Goal: Task Accomplishment & Management: Manage account settings

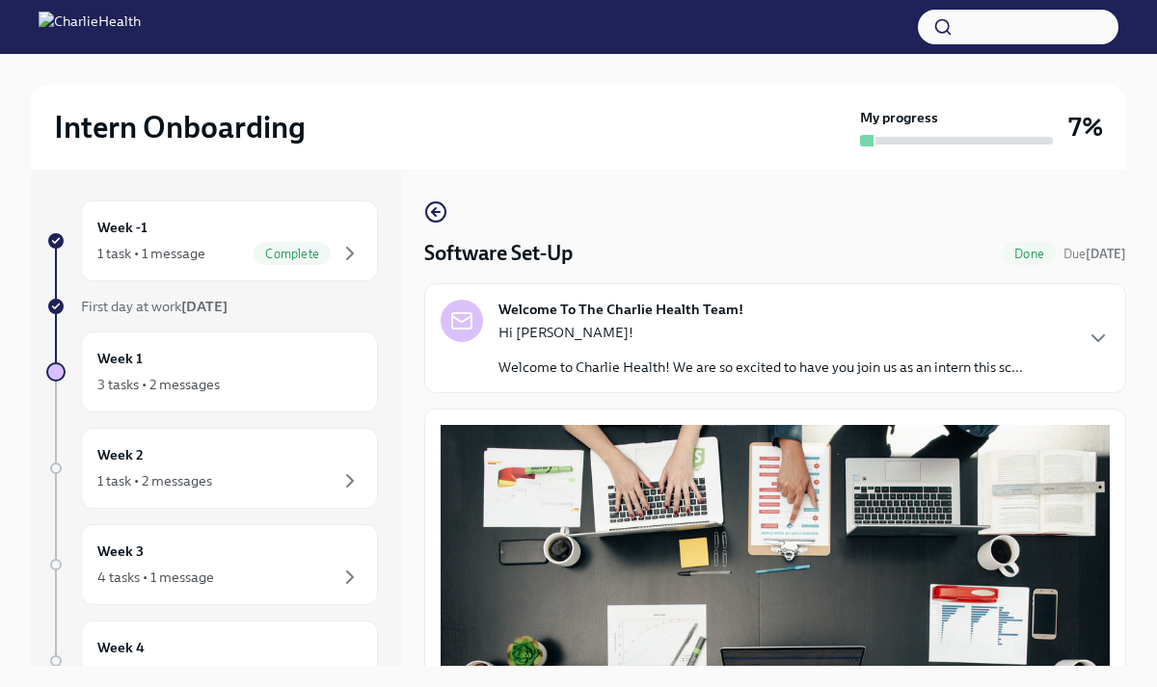
click at [791, 304] on div "Welcome To The Charlie Health Team! Hi [PERSON_NAME]! Welcome to Charlie Health…" at bounding box center [760, 338] width 524 height 77
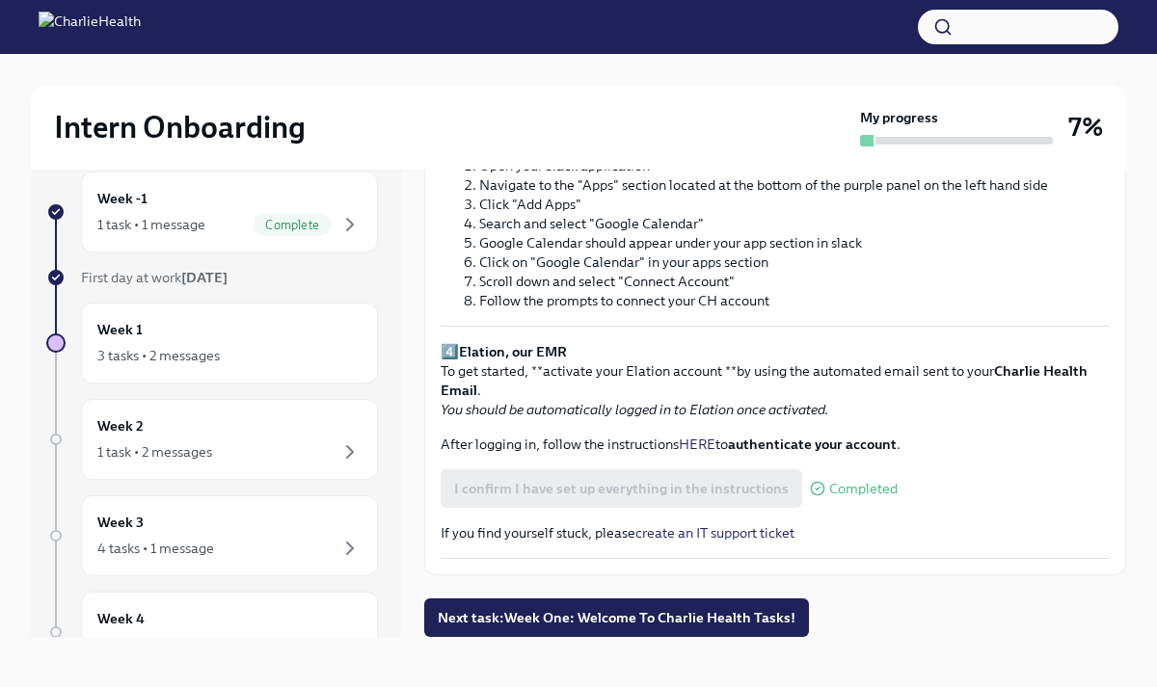
scroll to position [2188, 0]
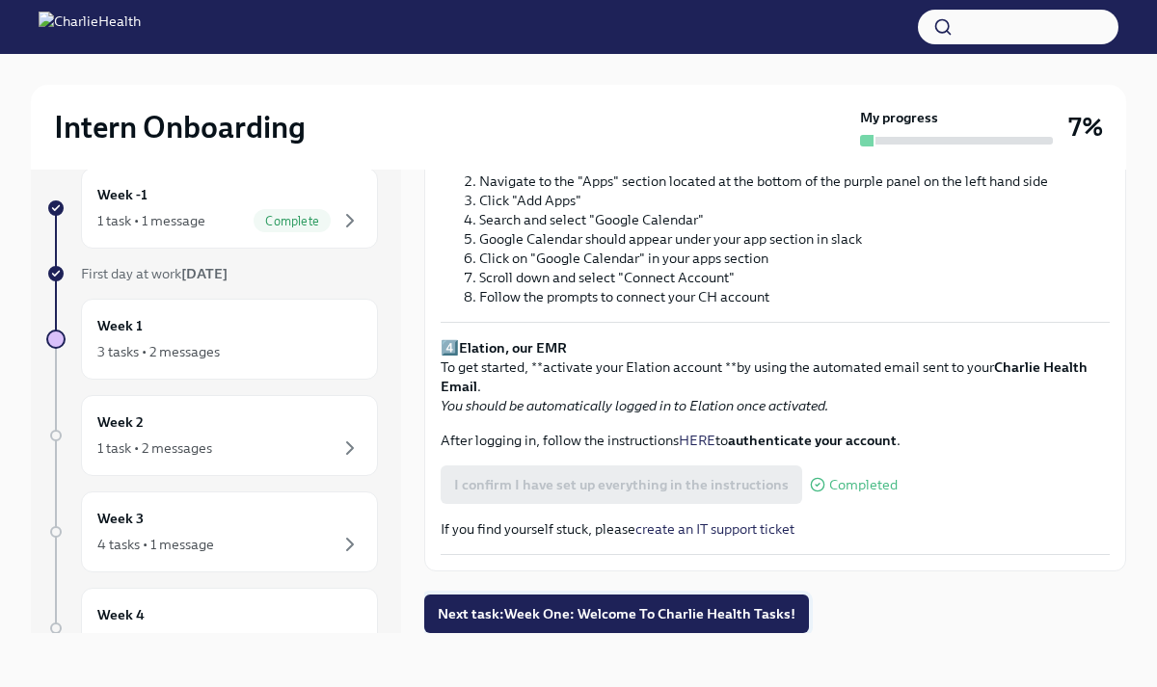
click at [673, 616] on span "Next task : Week One: Welcome To Charlie Health Tasks!" at bounding box center [617, 613] width 358 height 19
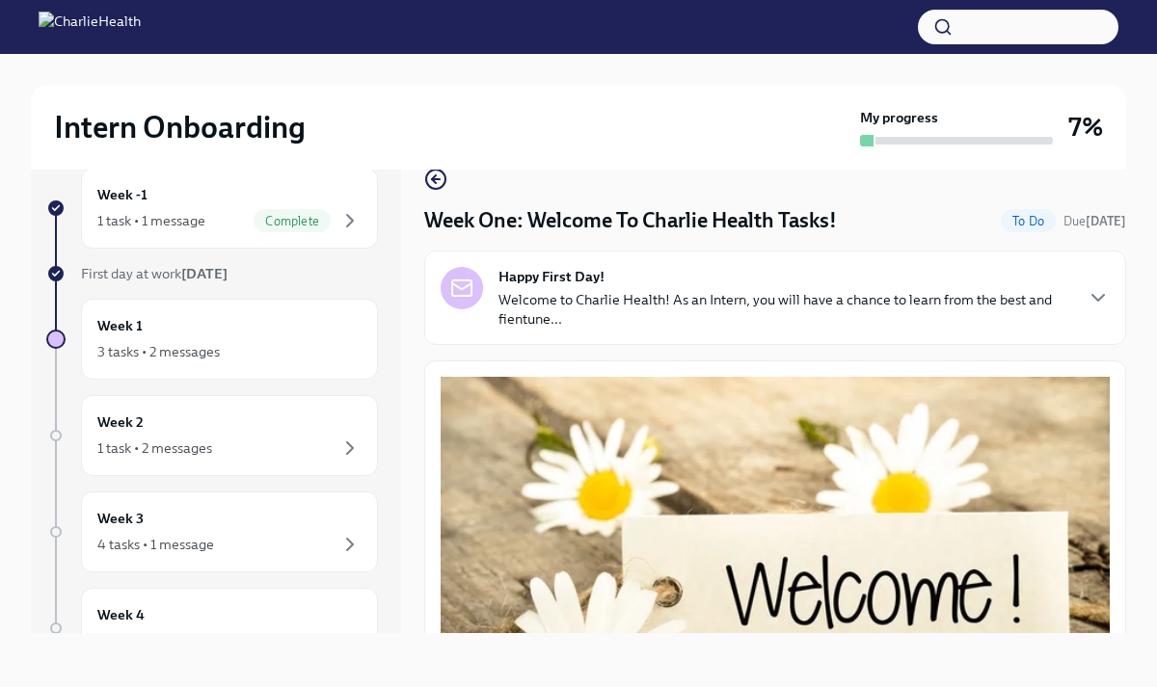
click at [697, 315] on p "Welcome to Charlie Health! As an Intern, you will have a chance to learn from t…" at bounding box center [784, 309] width 573 height 39
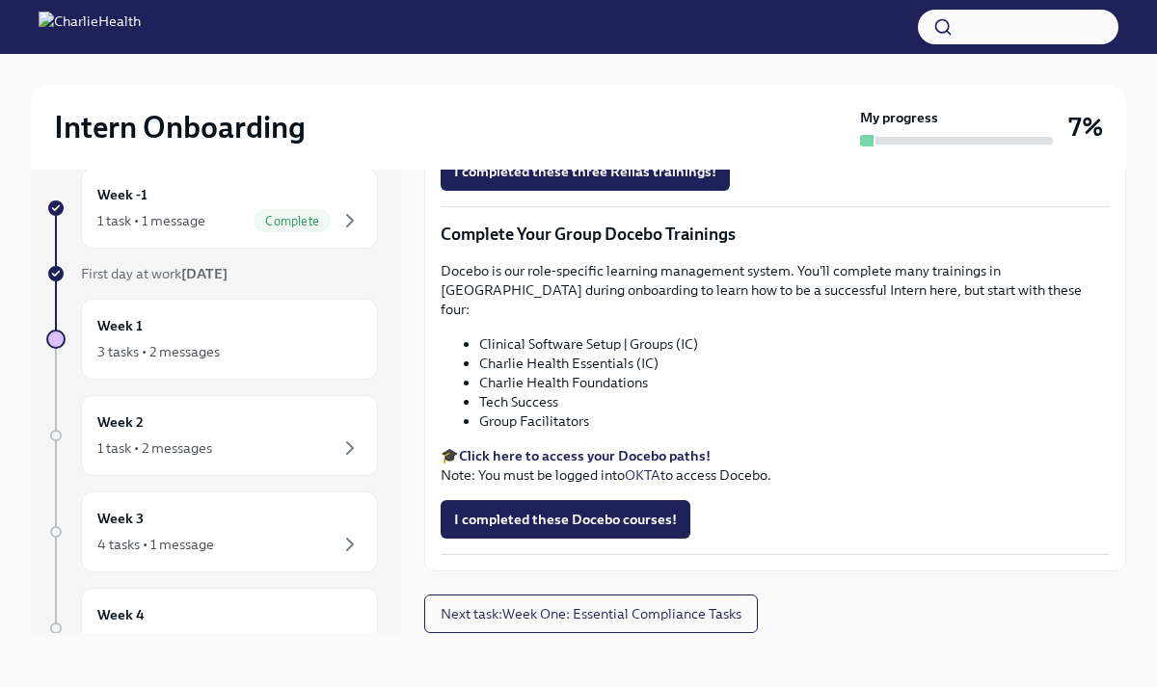
scroll to position [2940, 0]
click at [413, 302] on div "Week -1 1 task • 1 message Complete First day at work [DATE] Week 1 3 tasks • 2…" at bounding box center [578, 385] width 1095 height 496
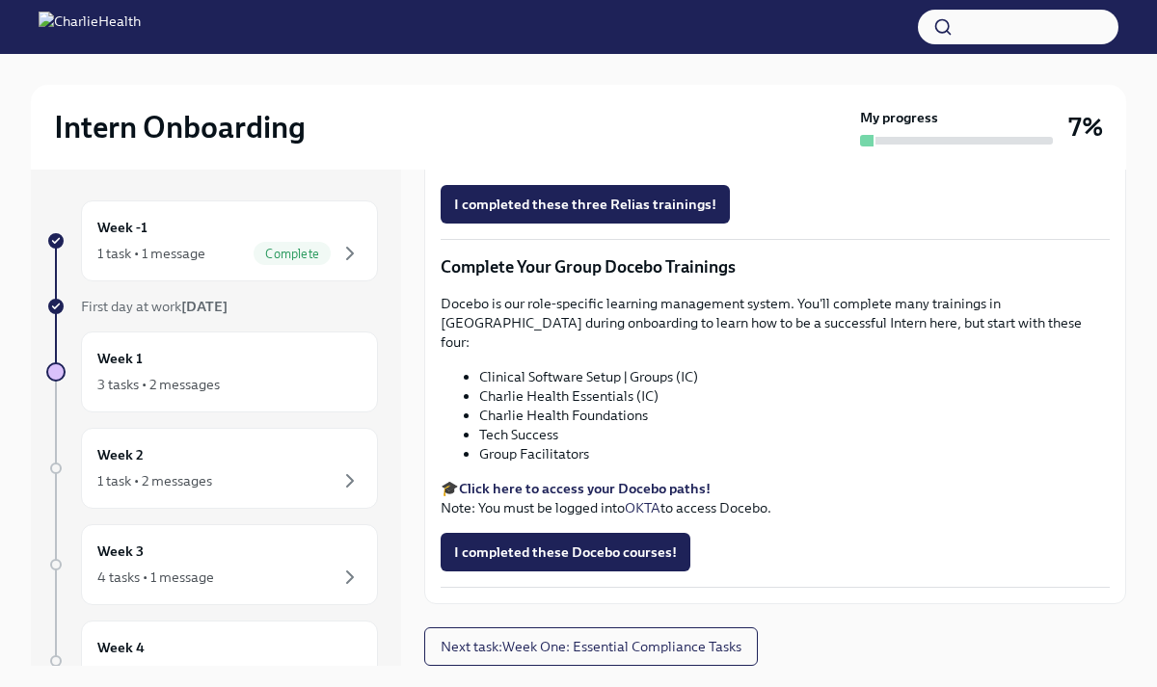
scroll to position [33, 0]
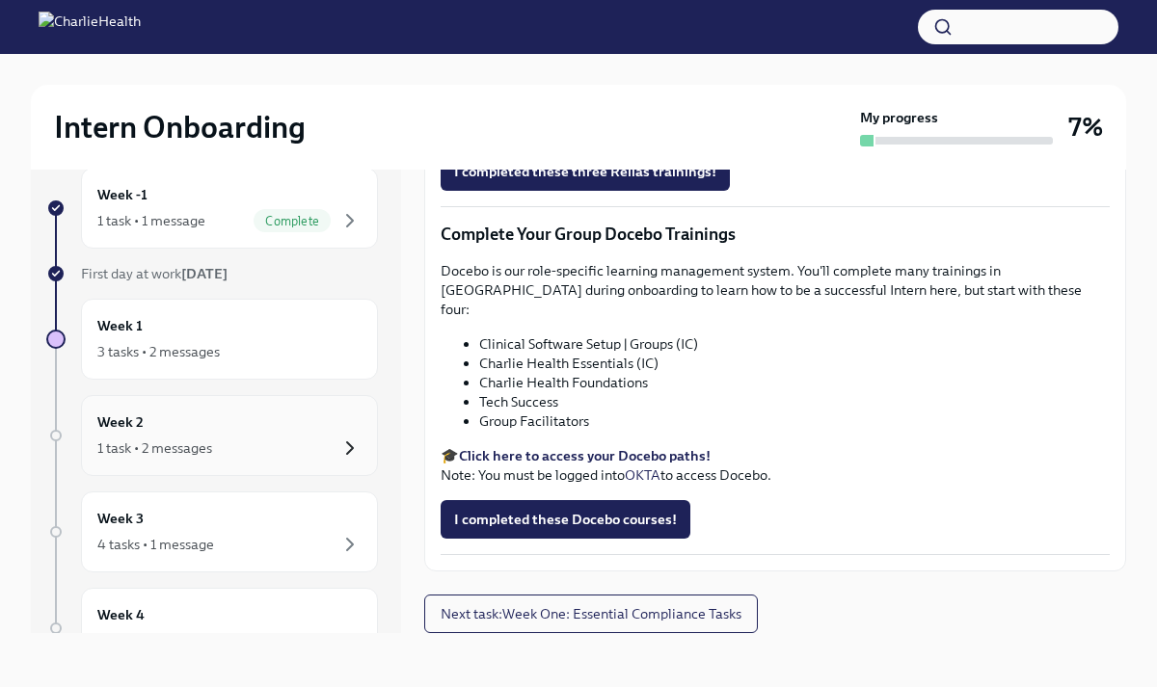
click at [340, 442] on icon "button" at bounding box center [349, 448] width 23 height 23
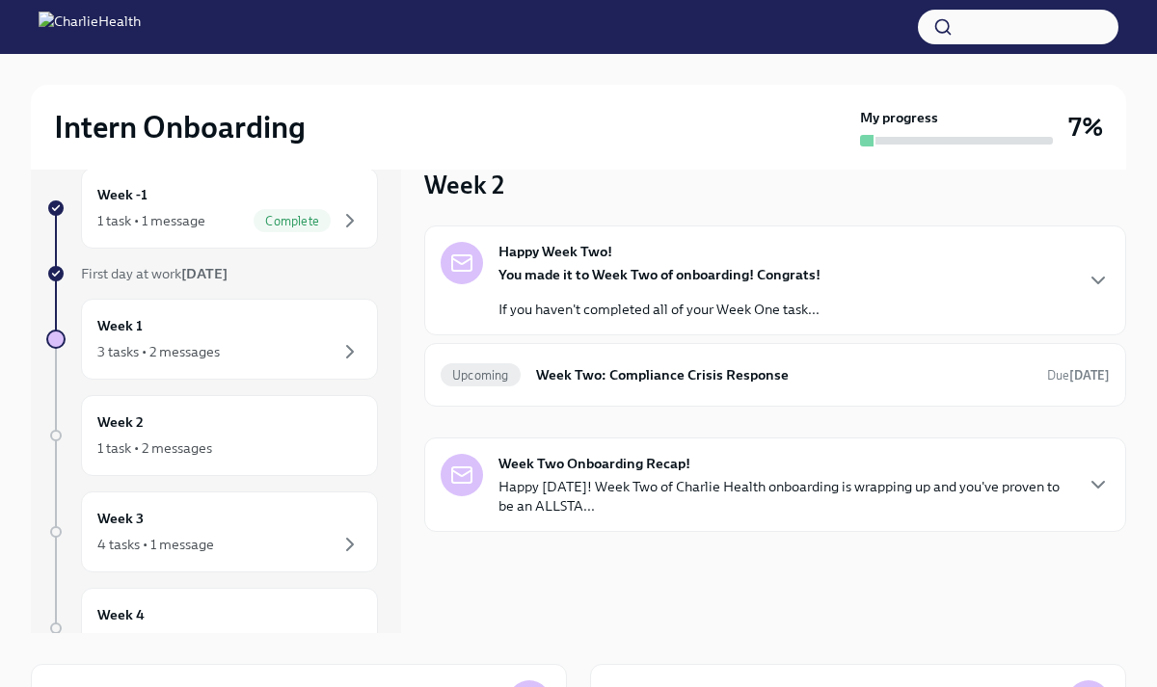
click at [683, 298] on div "You made it to Week Two of onboarding! Congrats! If you haven't completed all o…" at bounding box center [659, 292] width 322 height 54
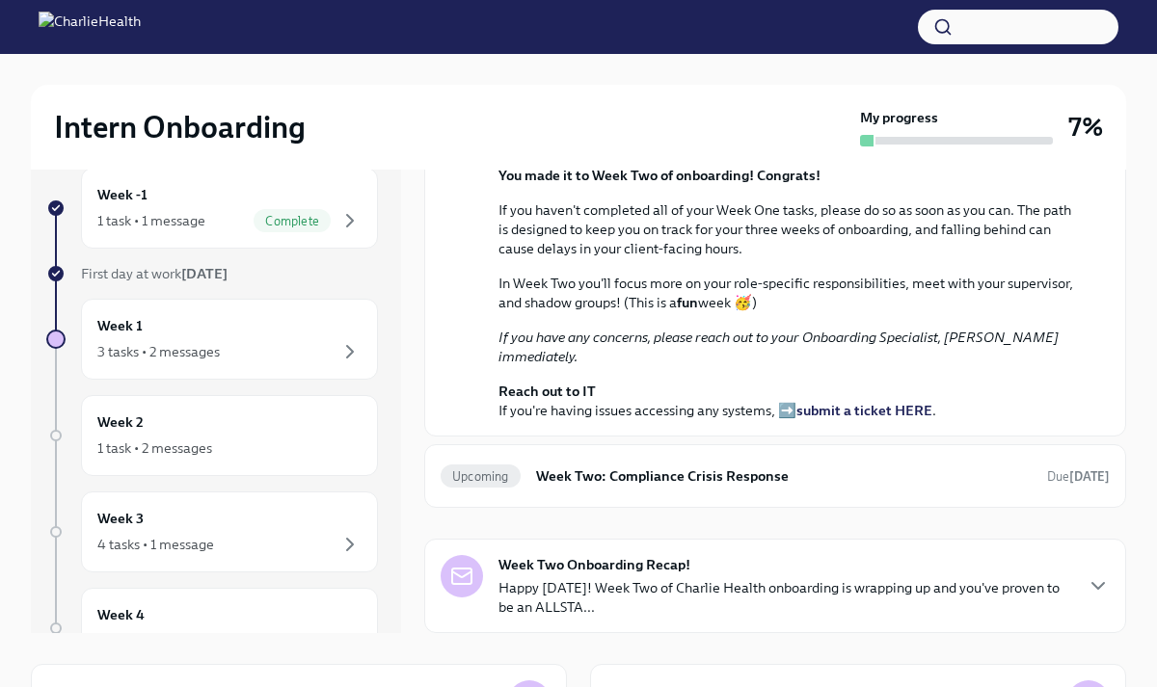
scroll to position [438, 0]
click at [795, 474] on h6 "Week Two: Compliance Crisis Response" at bounding box center [783, 476] width 495 height 21
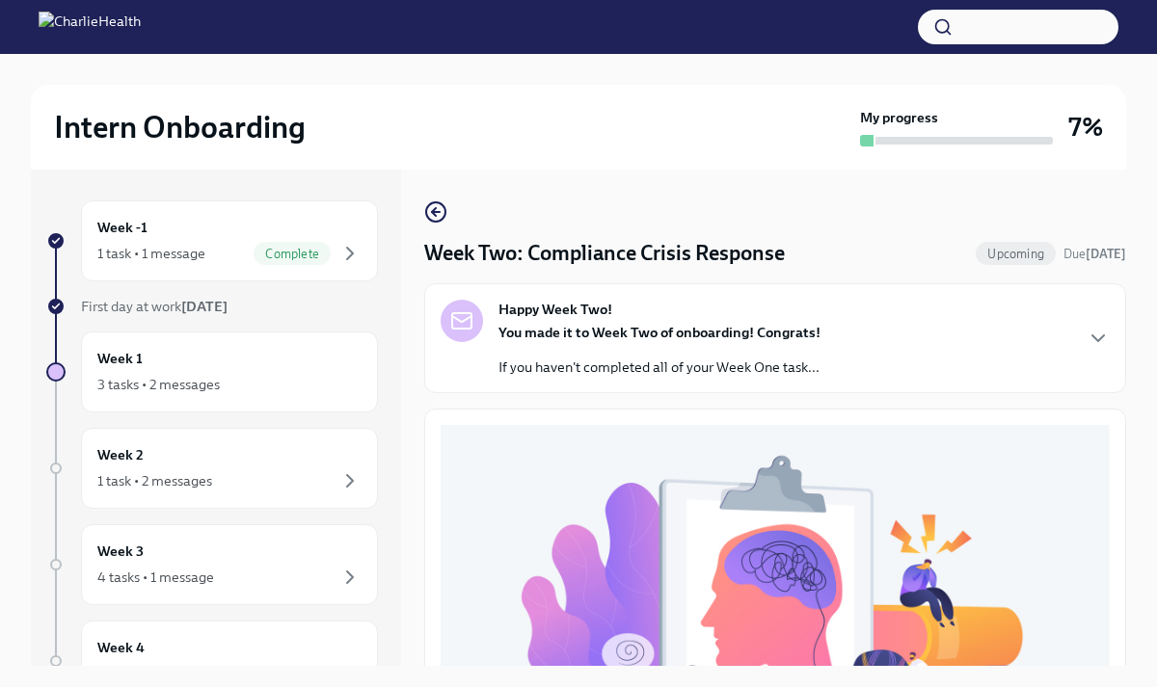
scroll to position [33, 0]
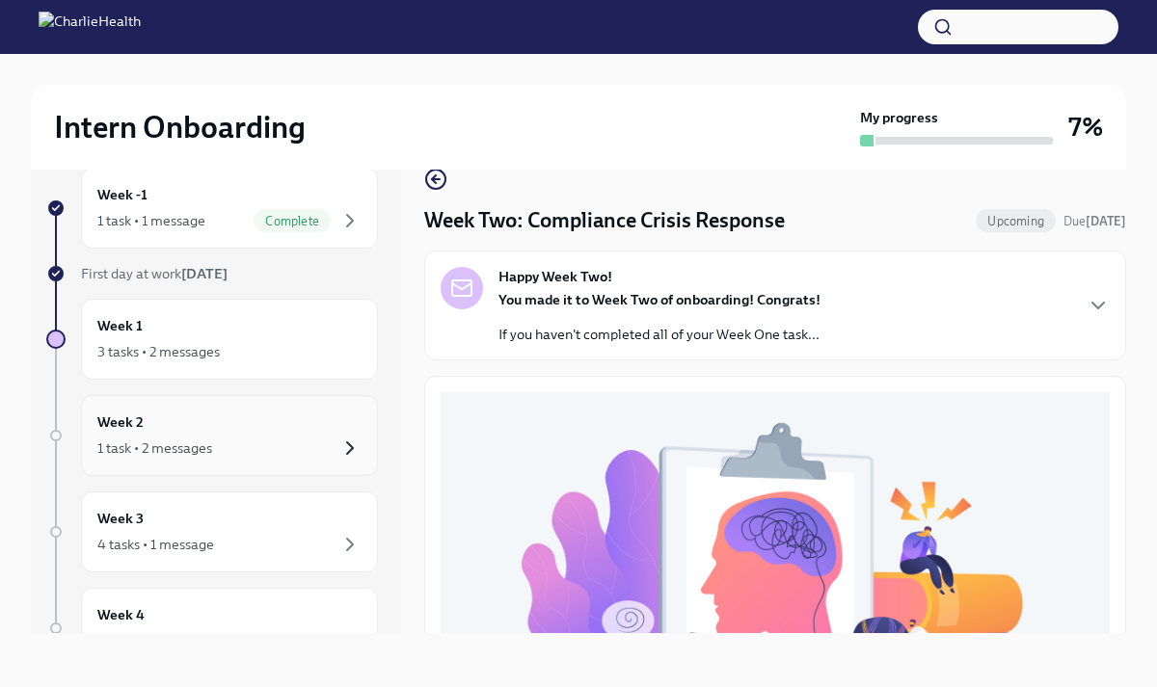
click at [352, 443] on icon "button" at bounding box center [349, 448] width 23 height 23
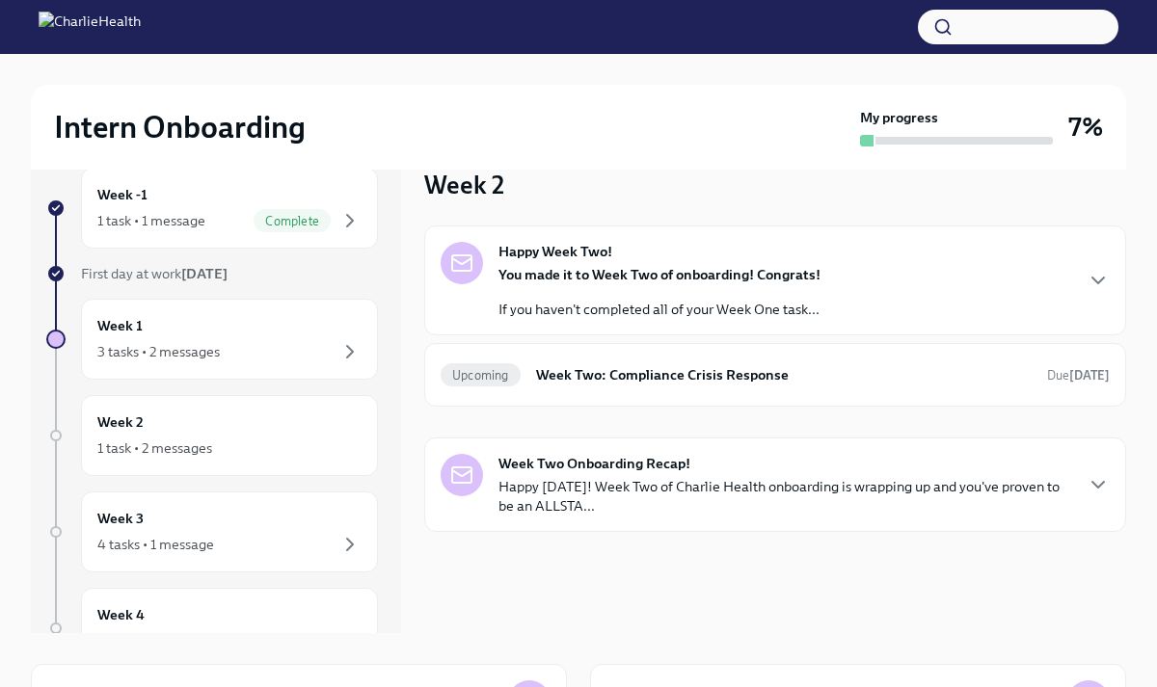
click at [823, 482] on p "Happy [DATE]! Week Two of Charlie Health onboarding is wrapping up and you've p…" at bounding box center [784, 496] width 573 height 39
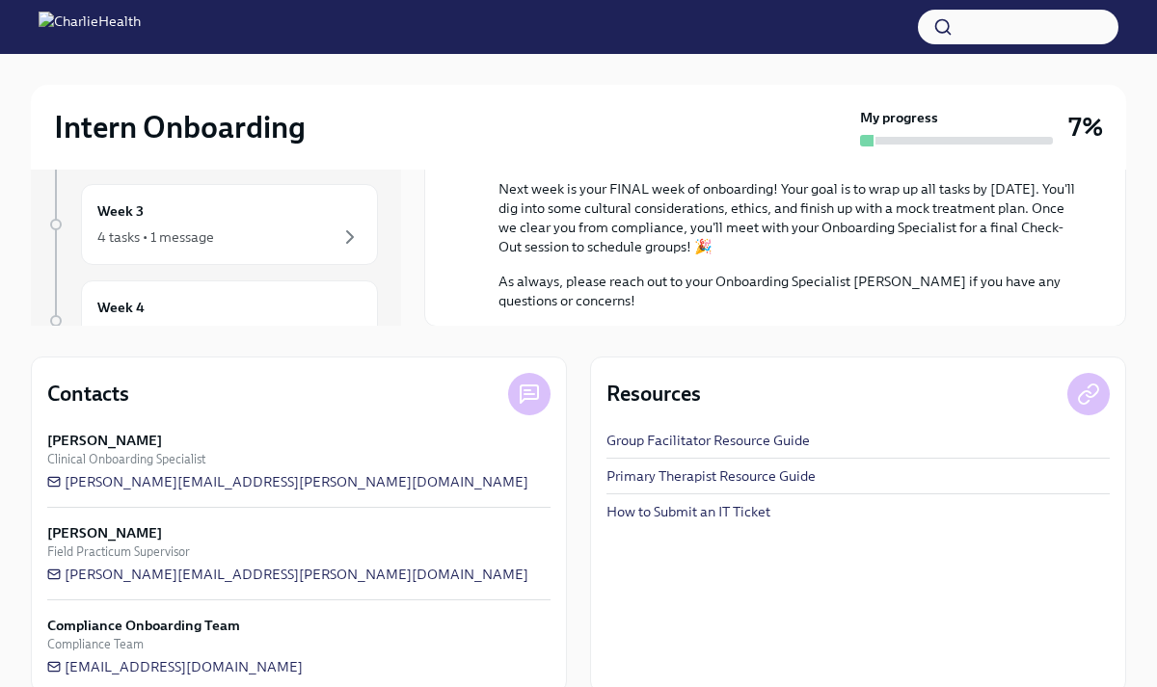
scroll to position [341, 0]
click at [726, 434] on link "Group Facilitator Resource Guide" at bounding box center [707, 439] width 203 height 19
click at [435, 333] on div "Week -1 1 task • 1 message Complete First day at work [DATE] Week 1 3 tasks • 2…" at bounding box center [578, 260] width 1095 height 864
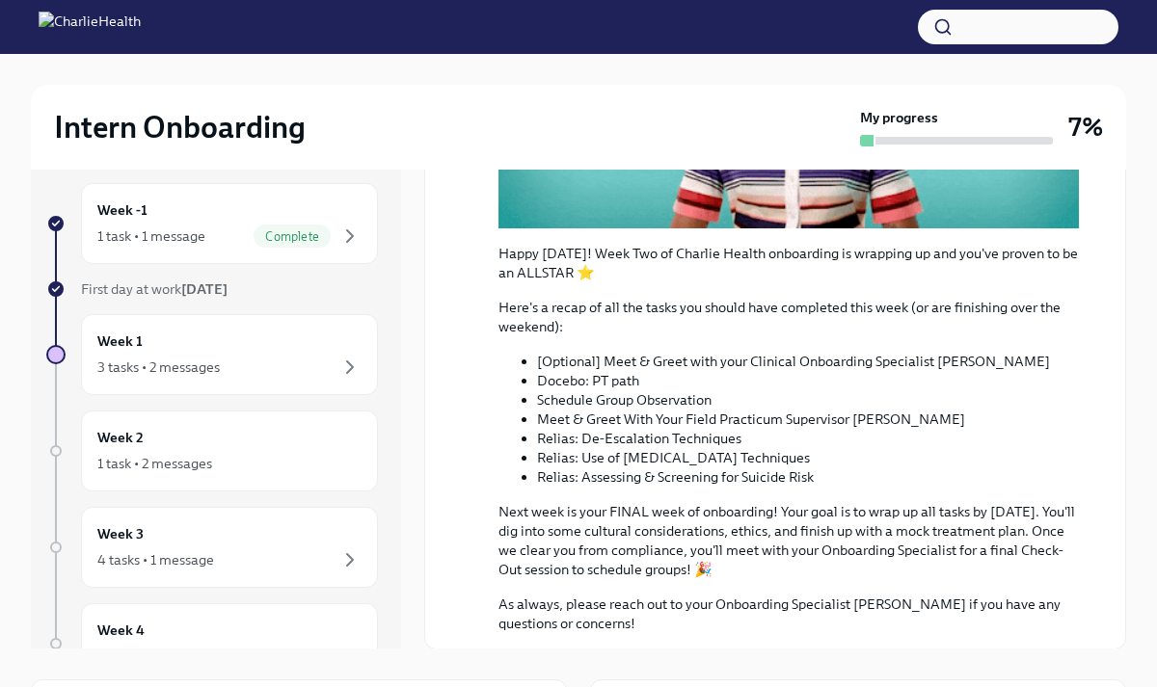
scroll to position [0, 0]
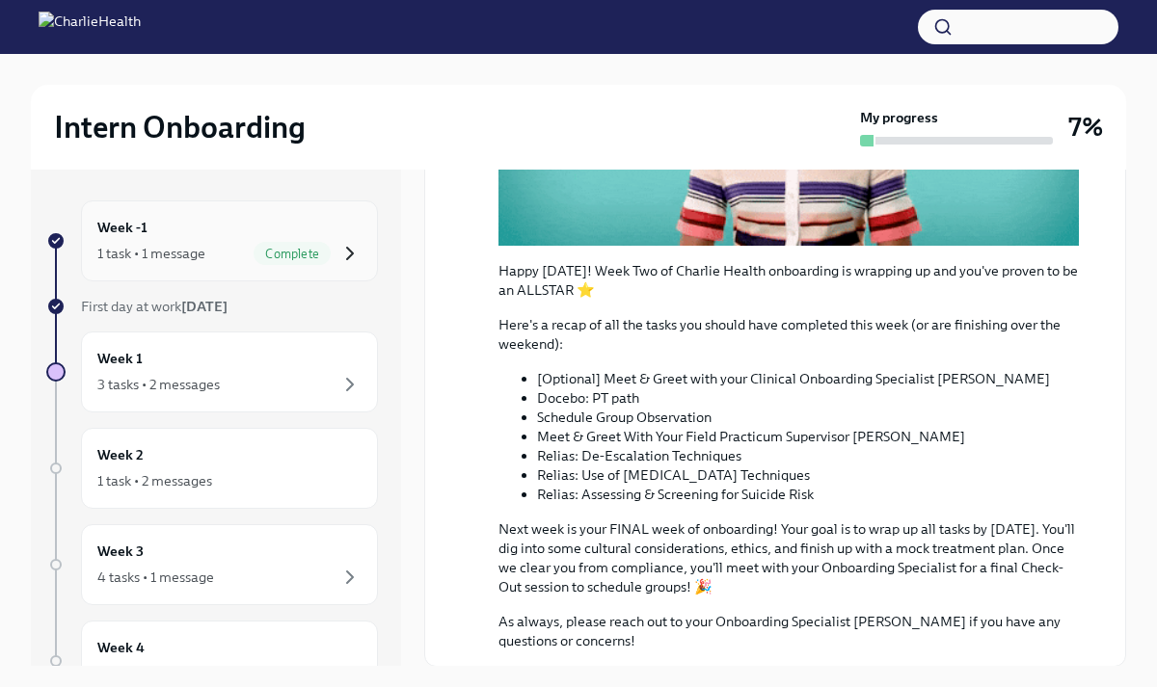
click at [351, 264] on icon "button" at bounding box center [349, 253] width 23 height 23
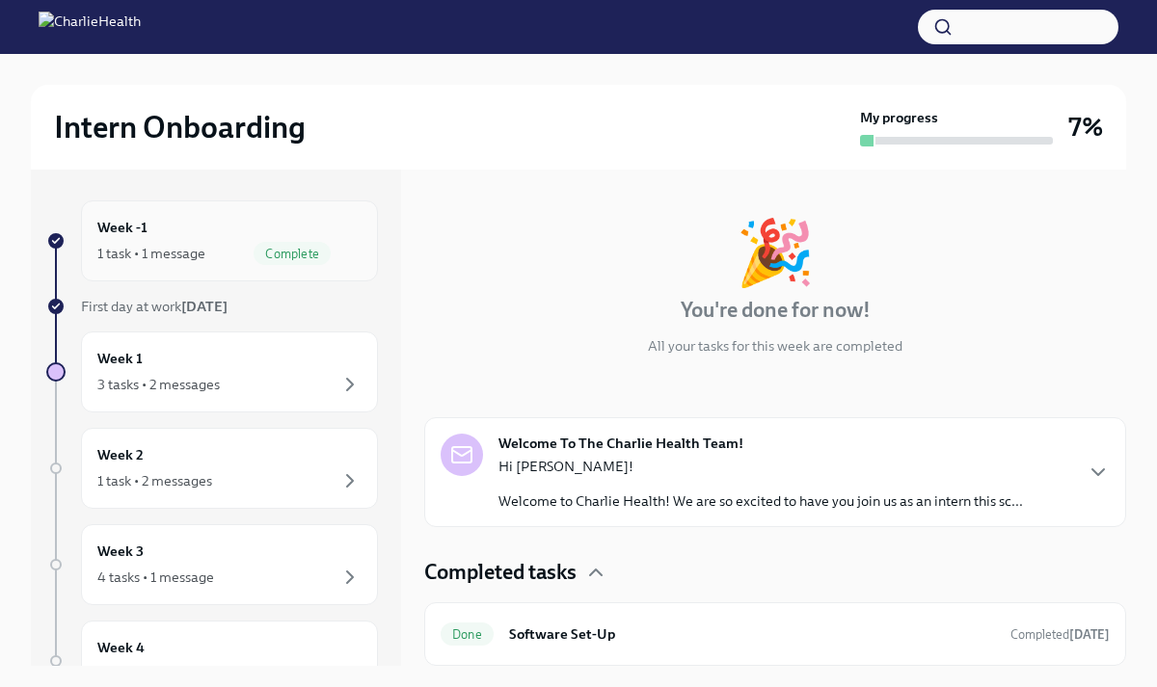
scroll to position [68, 0]
click at [1082, 290] on div "🎉 You're done for now! All your tasks for this week are completed" at bounding box center [775, 288] width 702 height 135
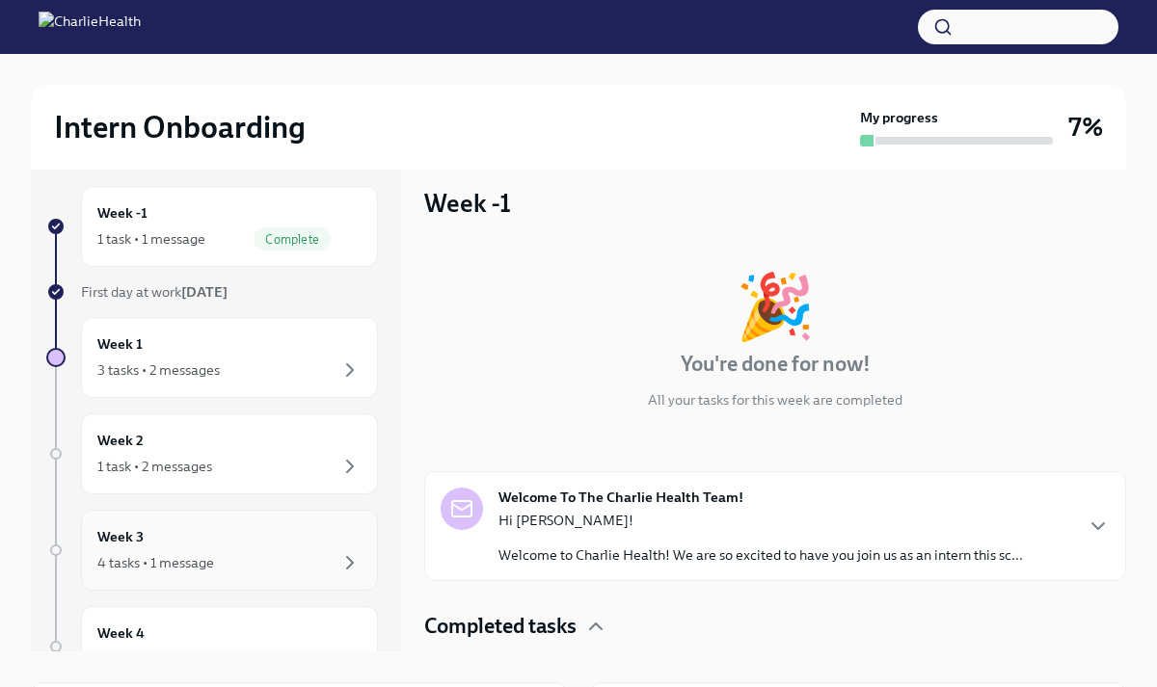
scroll to position [0, 0]
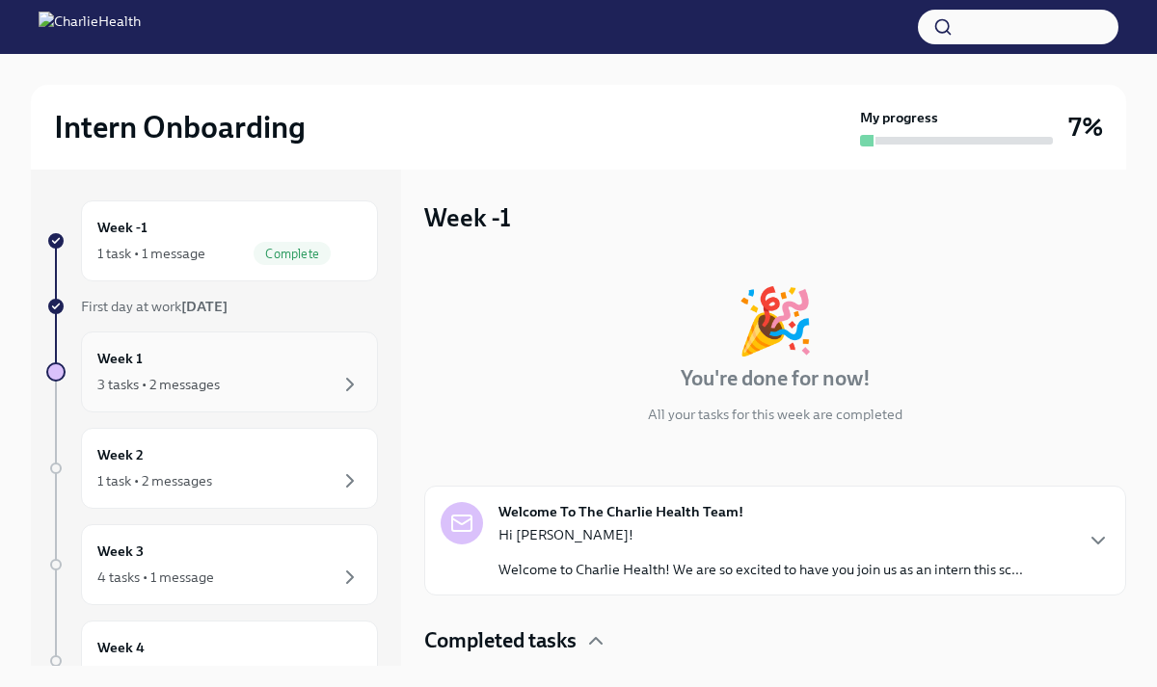
click at [256, 360] on div "Week 1 3 tasks • 2 messages" at bounding box center [229, 372] width 264 height 48
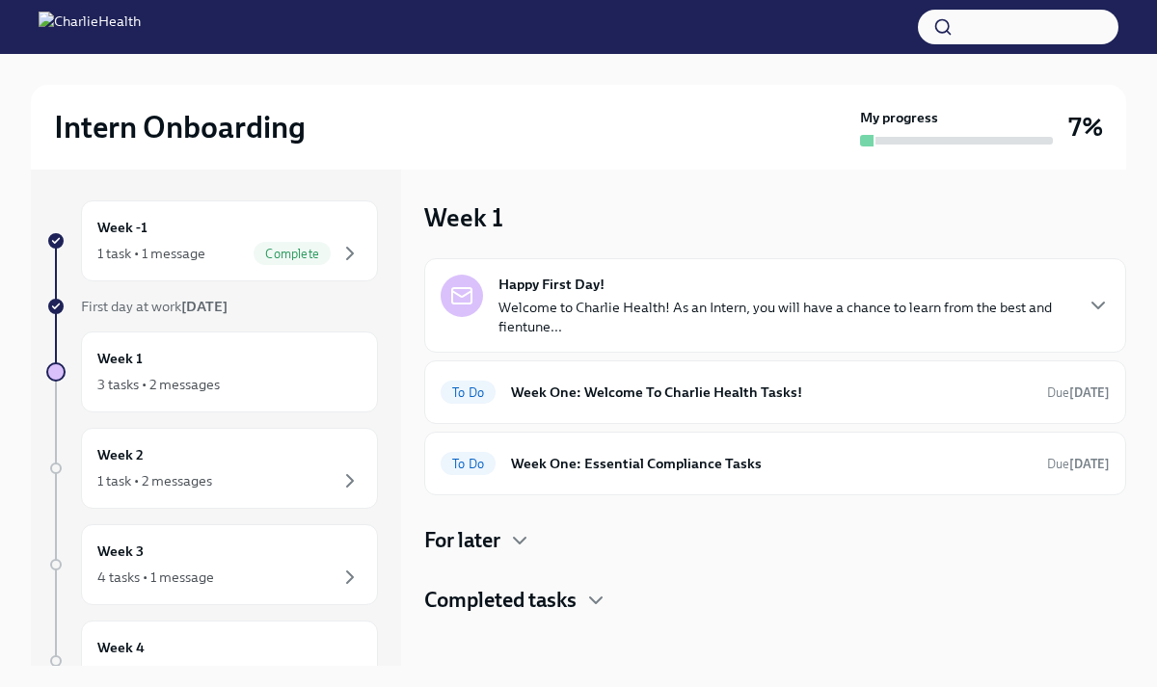
click at [506, 531] on div "For later" at bounding box center [775, 540] width 702 height 29
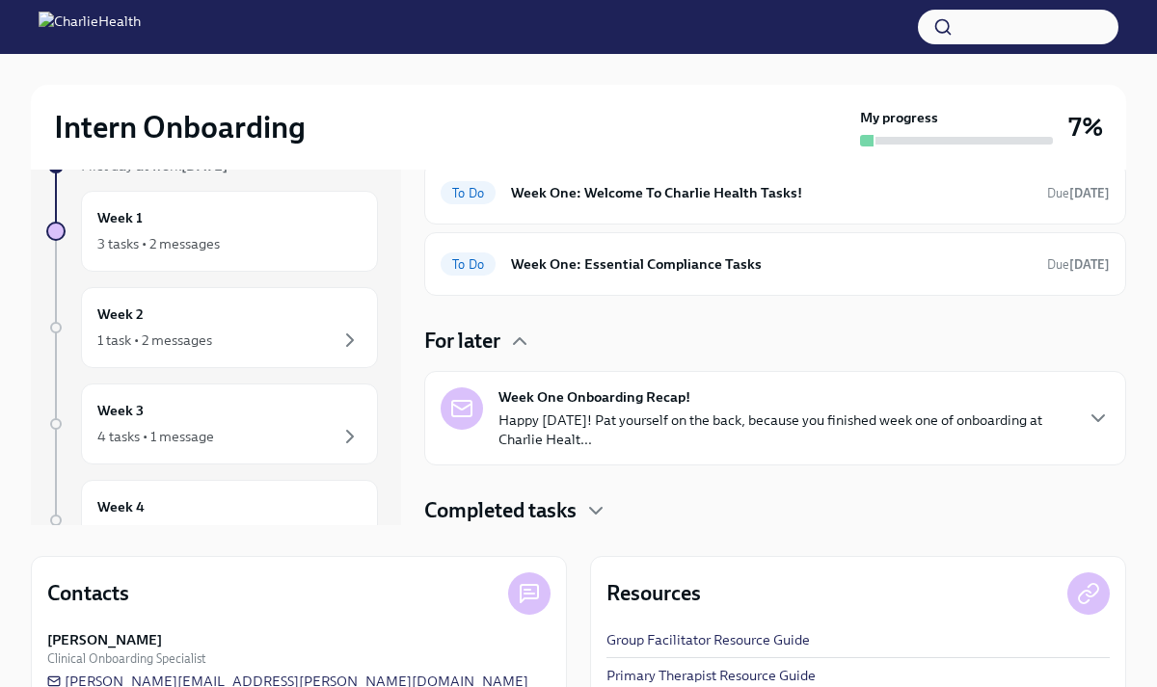
scroll to position [193, 0]
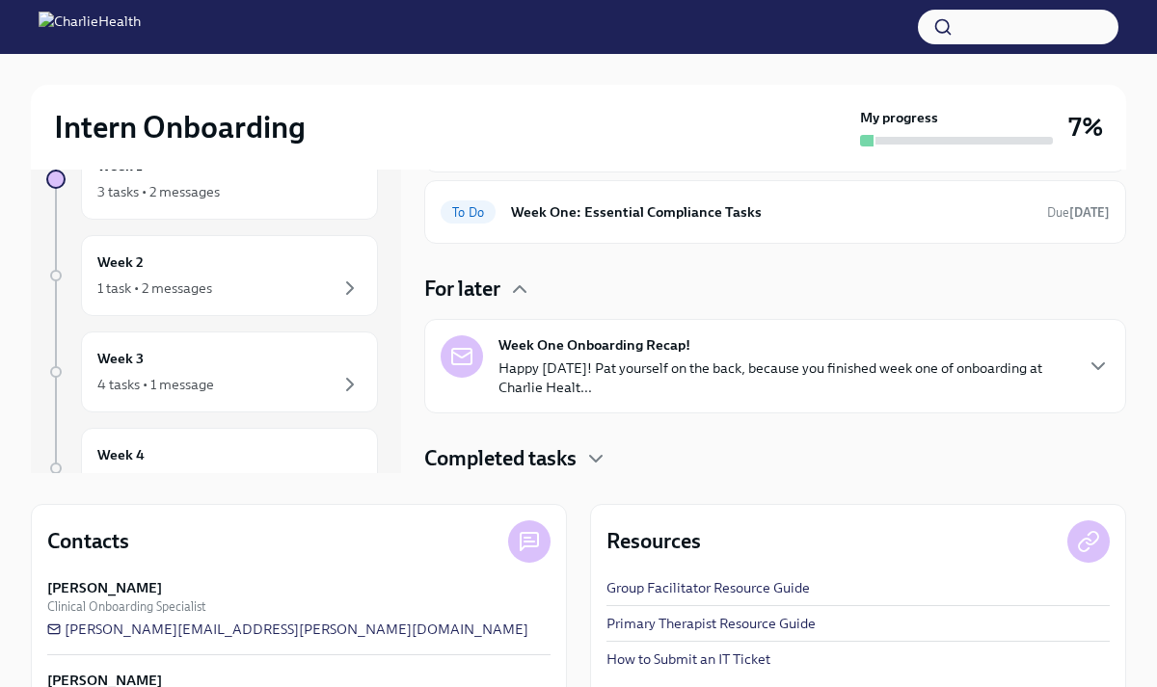
click at [610, 478] on div "Week -1 1 task • 1 message Complete First day at work [DATE] Week 1 3 tasks • 2…" at bounding box center [578, 409] width 1095 height 864
click at [600, 456] on icon "button" at bounding box center [595, 458] width 23 height 23
